Goal: Information Seeking & Learning: Learn about a topic

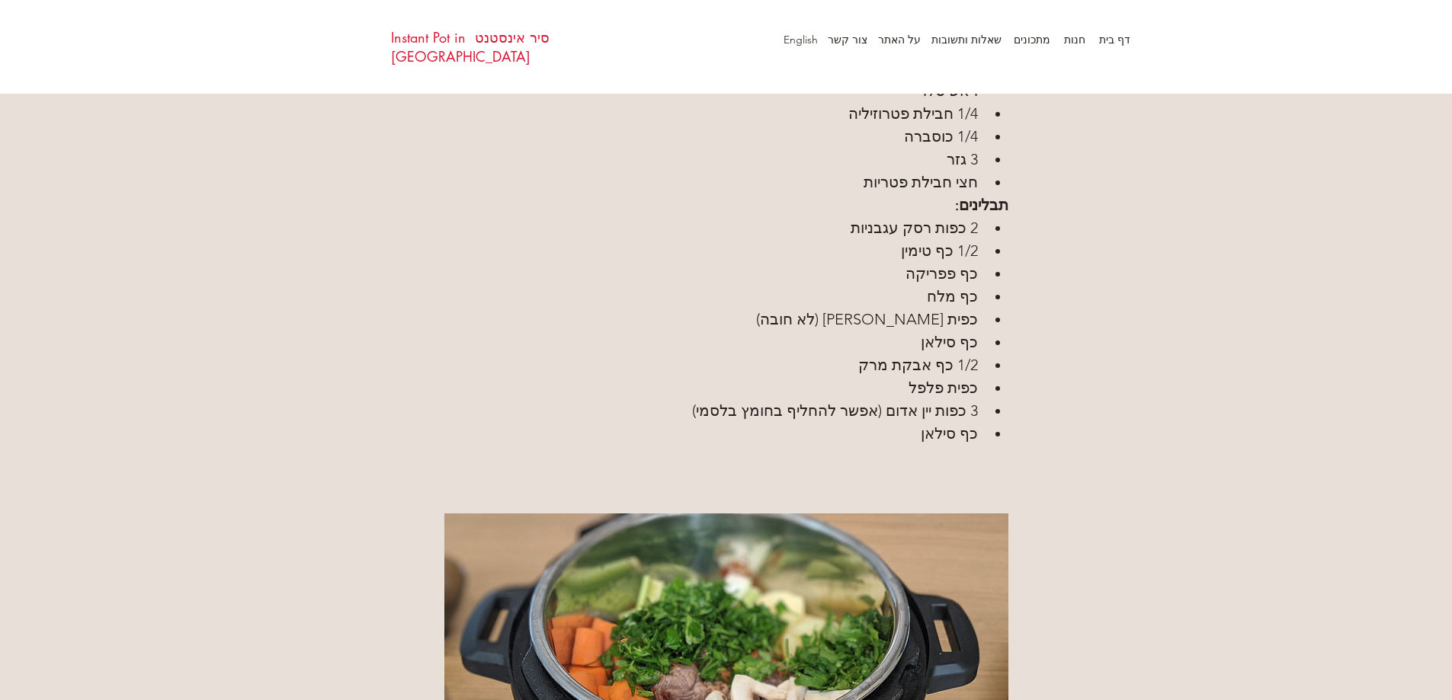
scroll to position [838, 0]
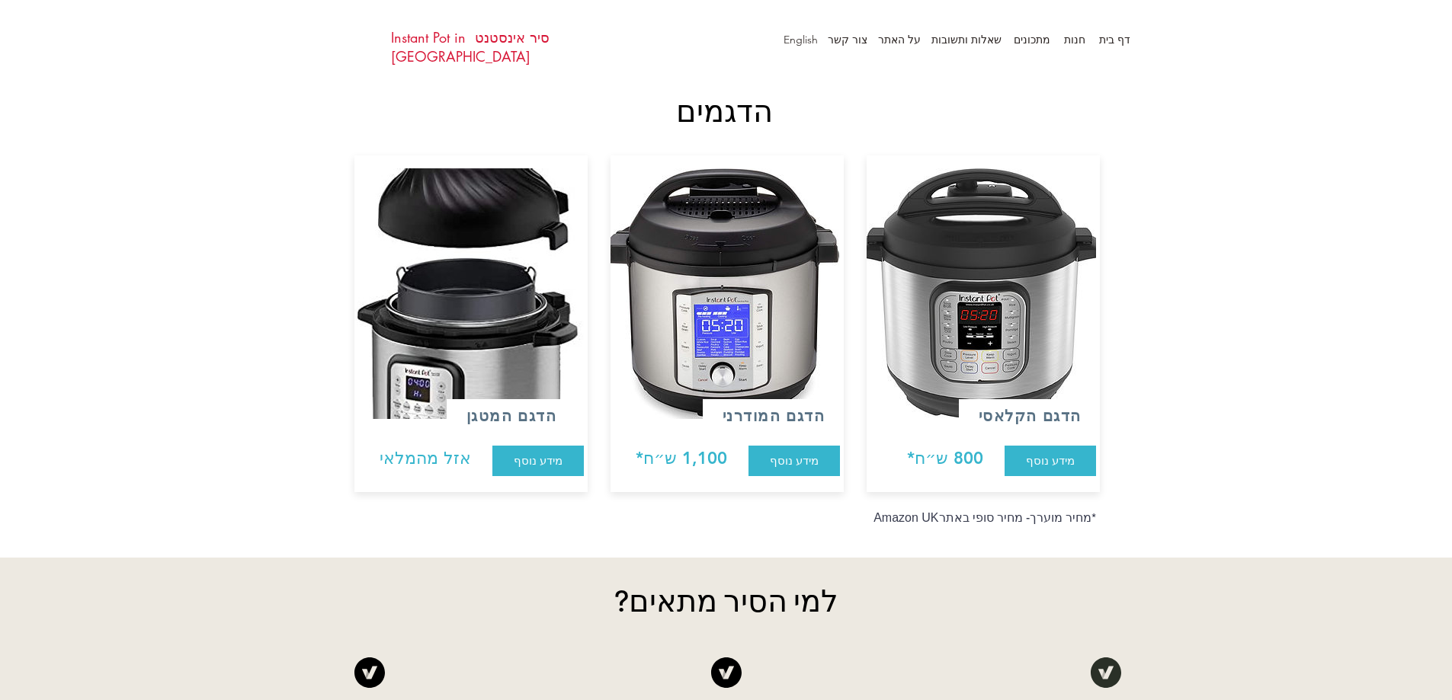
scroll to position [1143, 0]
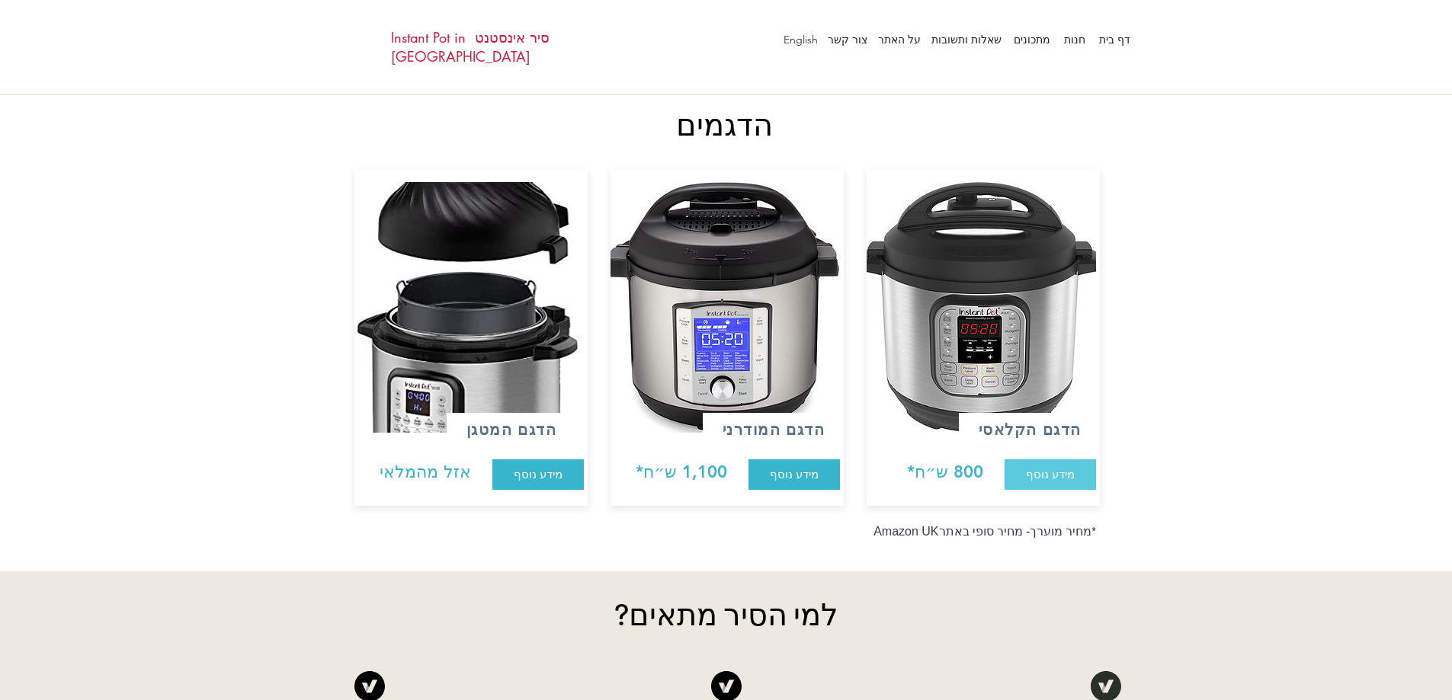
click at [1046, 466] on span "מידע נוסף" at bounding box center [1050, 474] width 49 height 16
click at [741, 366] on img at bounding box center [723, 307] width 233 height 251
click at [814, 466] on span "מידע נוסף" at bounding box center [794, 474] width 49 height 16
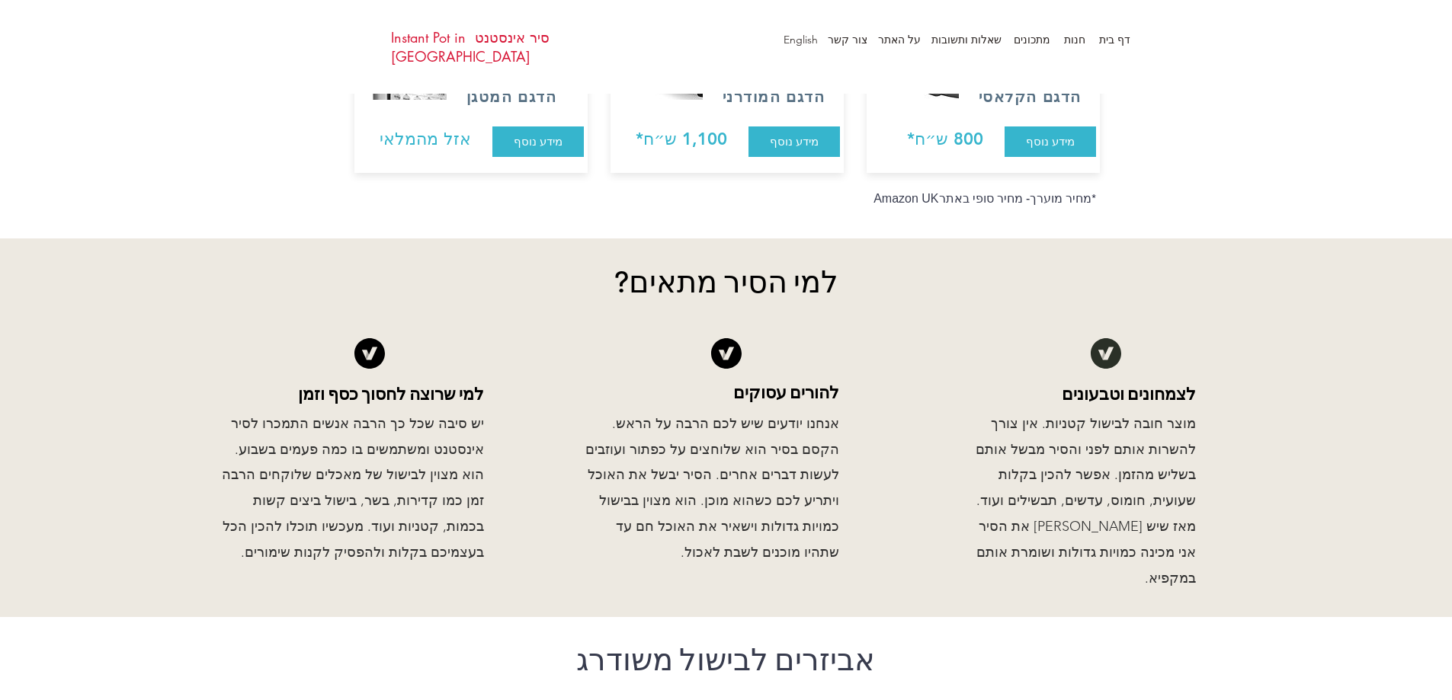
scroll to position [1237, 0]
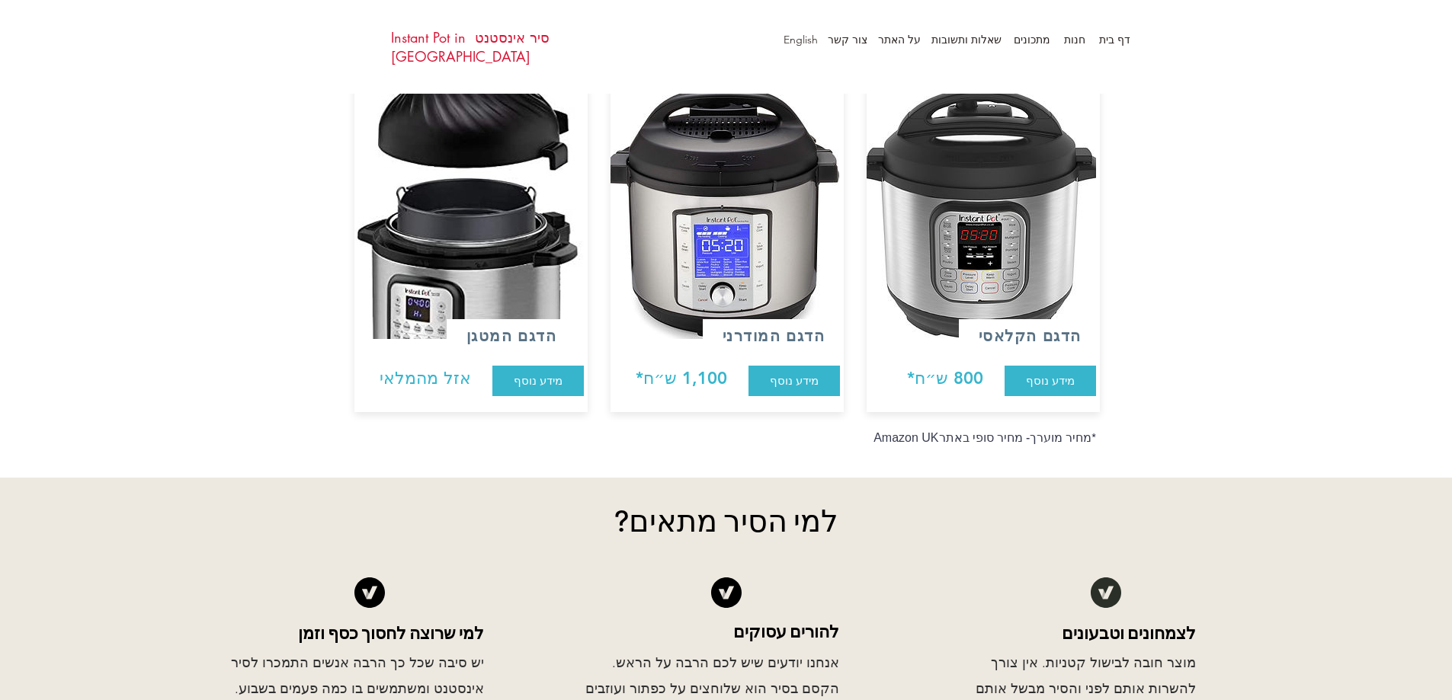
click at [1007, 214] on img at bounding box center [979, 213] width 233 height 251
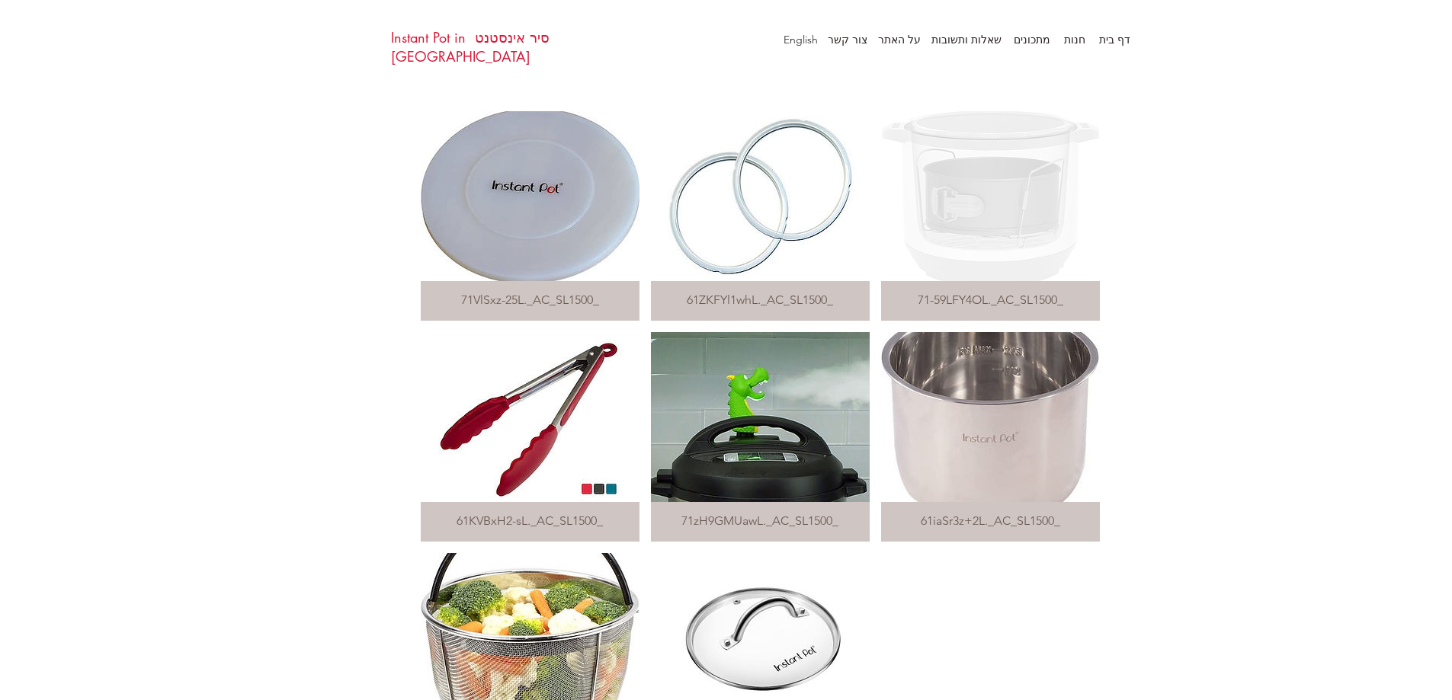
scroll to position [2151, 0]
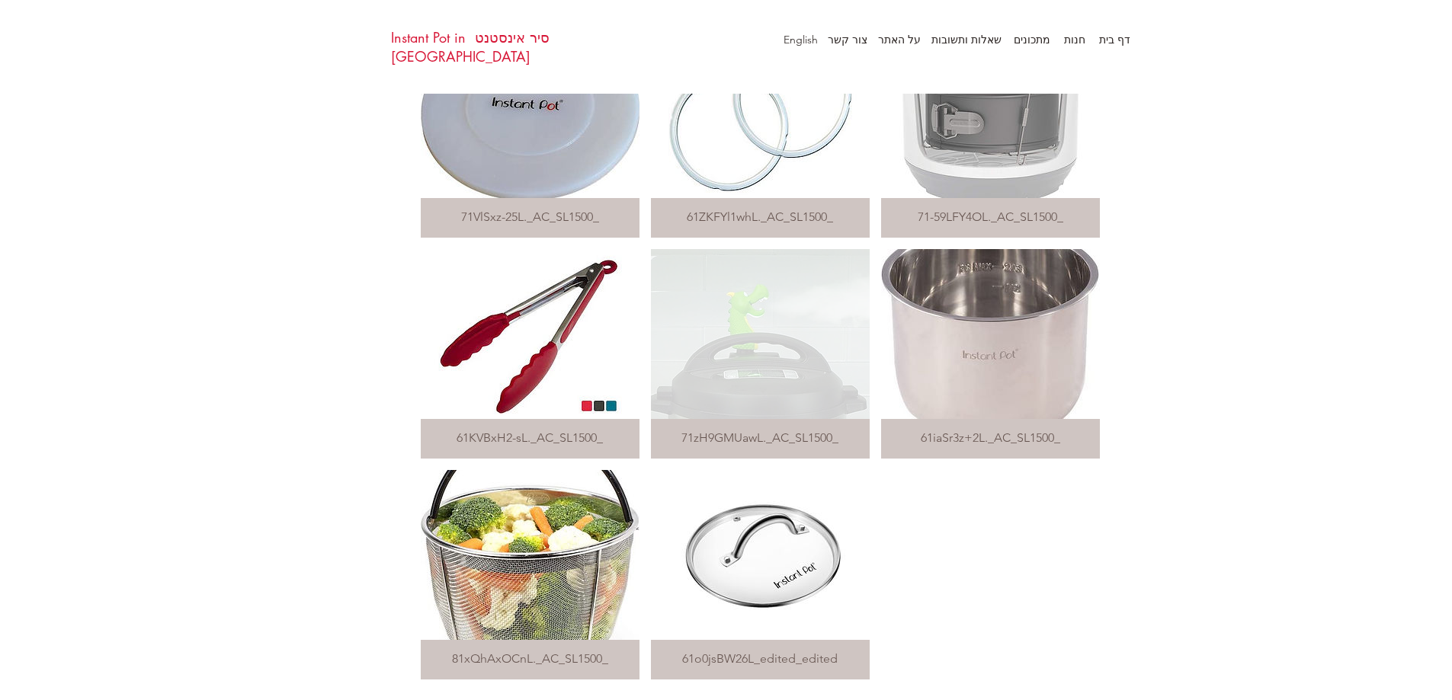
click at [793, 370] on div "Matrix gallery" at bounding box center [760, 334] width 219 height 170
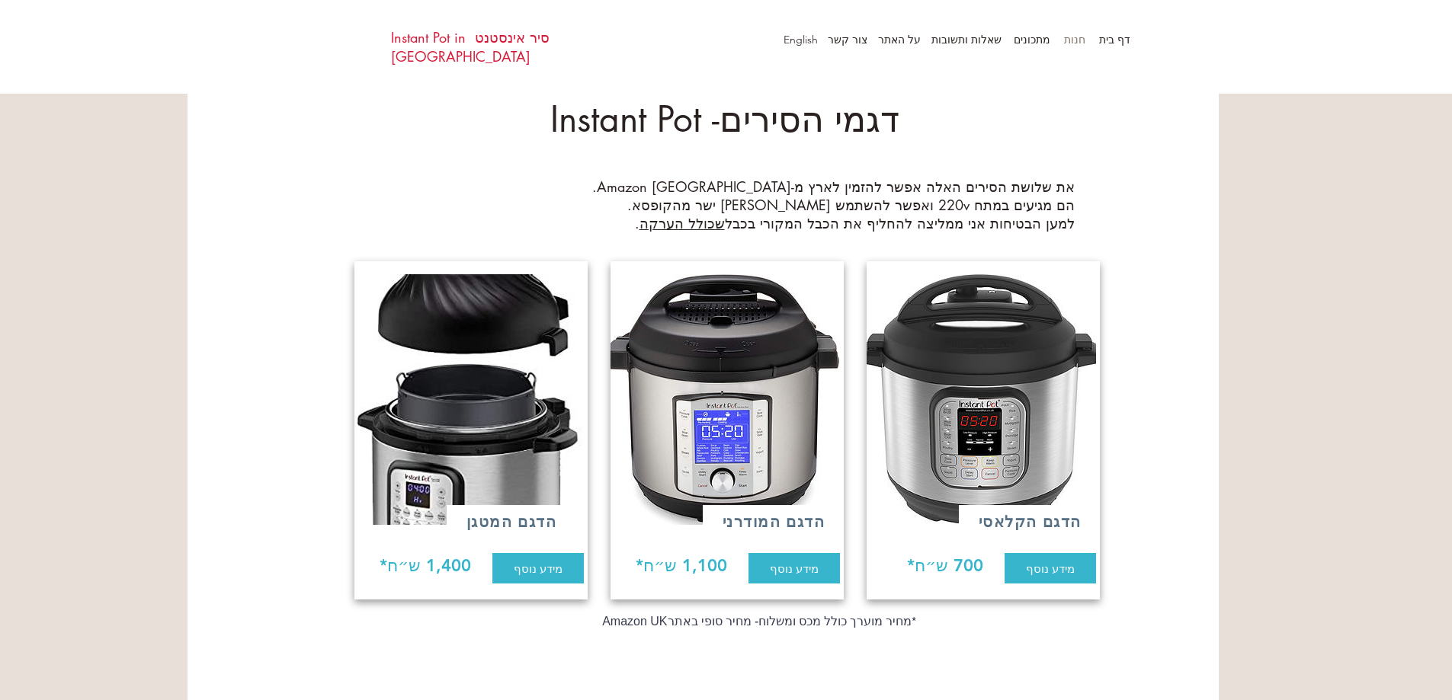
scroll to position [152, 0]
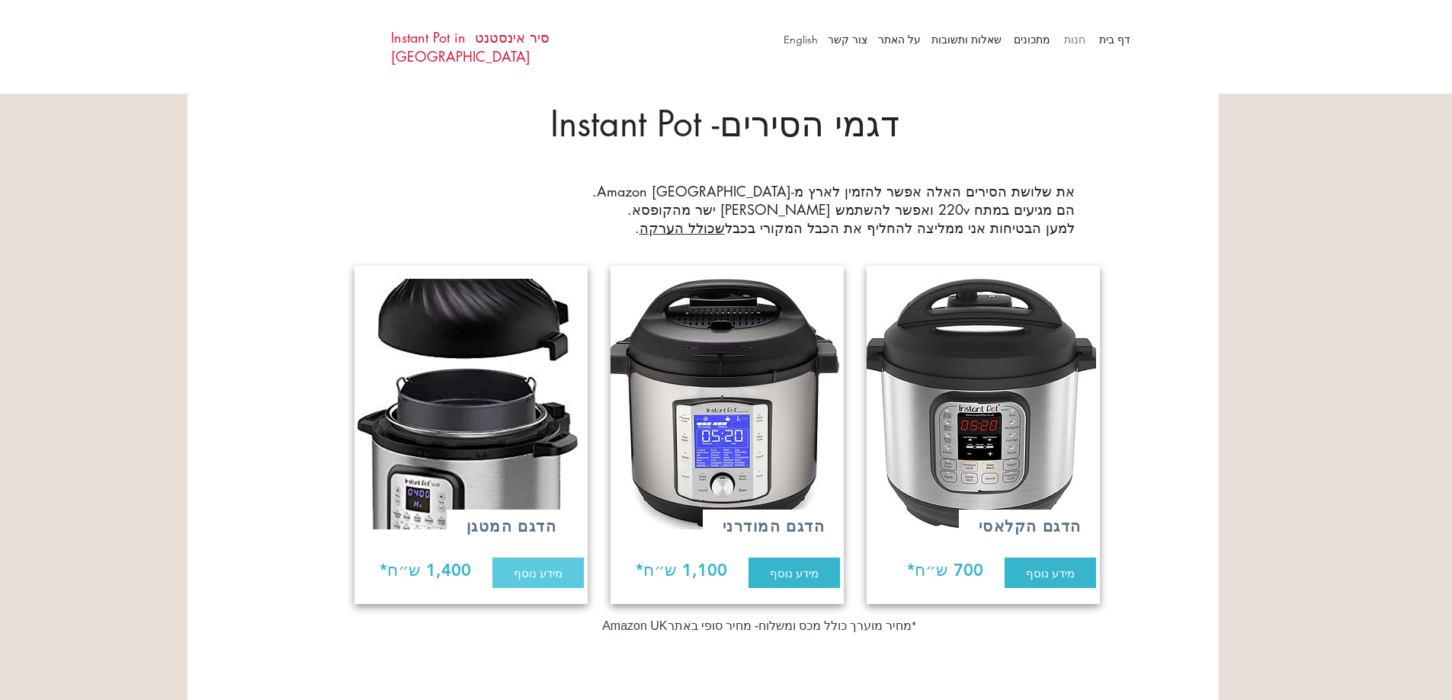
click at [531, 565] on span "מידע נוסף" at bounding box center [538, 573] width 49 height 16
